Goal: Task Accomplishment & Management: Use online tool/utility

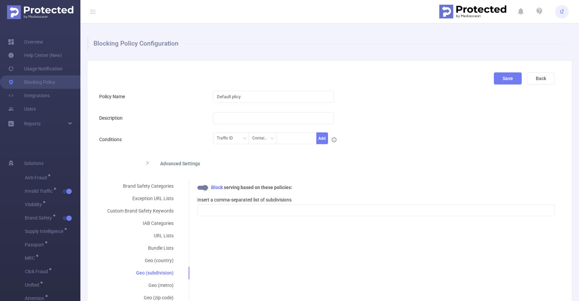
scroll to position [47, 0]
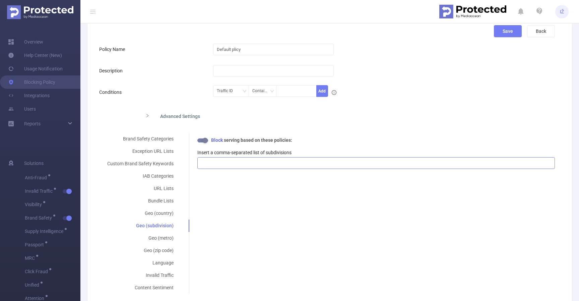
click at [292, 167] on div at bounding box center [376, 163] width 350 height 11
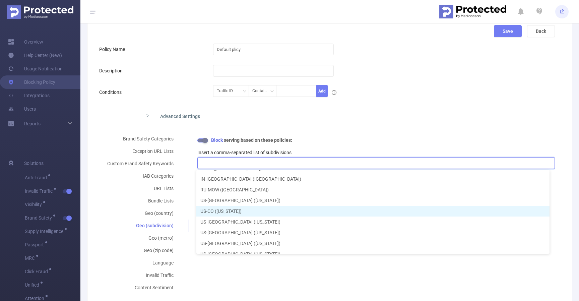
scroll to position [0, 0]
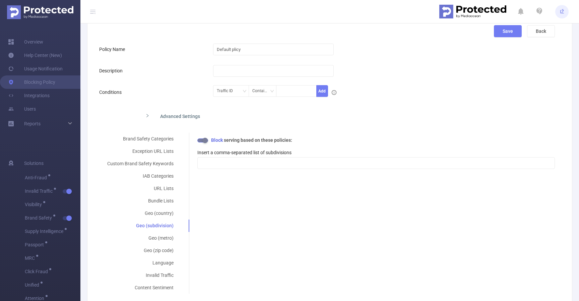
click at [411, 107] on form "Policy Name Default plicy Description Conditions Traffic ID Contains Add Advanc…" at bounding box center [327, 168] width 456 height 251
click at [288, 163] on div at bounding box center [376, 163] width 350 height 11
click at [370, 130] on form "Policy Name Default plicy Description Conditions Traffic ID Contains Add Advanc…" at bounding box center [327, 168] width 456 height 251
click at [259, 153] on label "Insert a comma-separated list of subdivisions" at bounding box center [244, 152] width 94 height 5
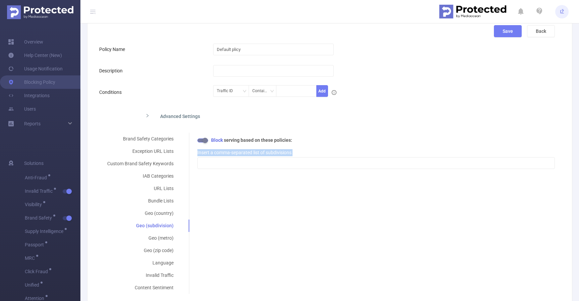
click at [259, 153] on label "Insert a comma-separated list of subdivisions" at bounding box center [244, 152] width 94 height 5
copy div "Insert a comma-separated list of subdivisions"
click at [329, 168] on div at bounding box center [376, 163] width 350 height 11
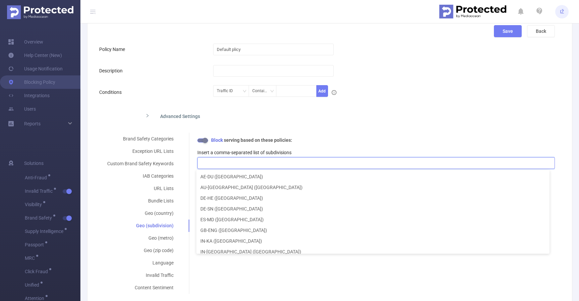
click at [387, 96] on div "Traffic ID Contains Add" at bounding box center [346, 92] width 266 height 15
